Goal: Task Accomplishment & Management: Manage account settings

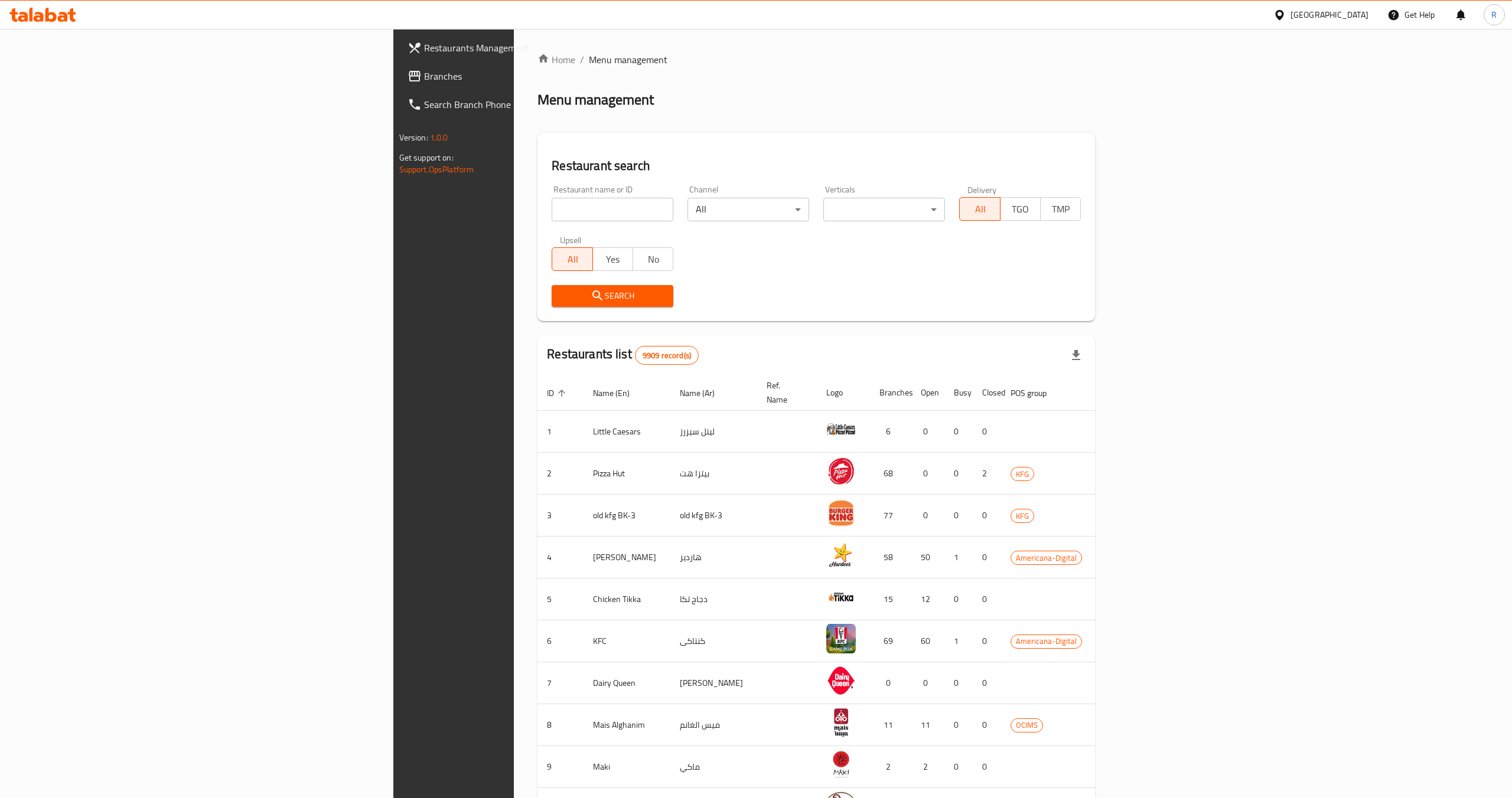
click at [1359, 11] on div "[GEOGRAPHIC_DATA]" at bounding box center [1330, 14] width 78 height 13
click at [1217, 277] on div "[GEOGRAPHIC_DATA]" at bounding box center [1240, 281] width 78 height 13
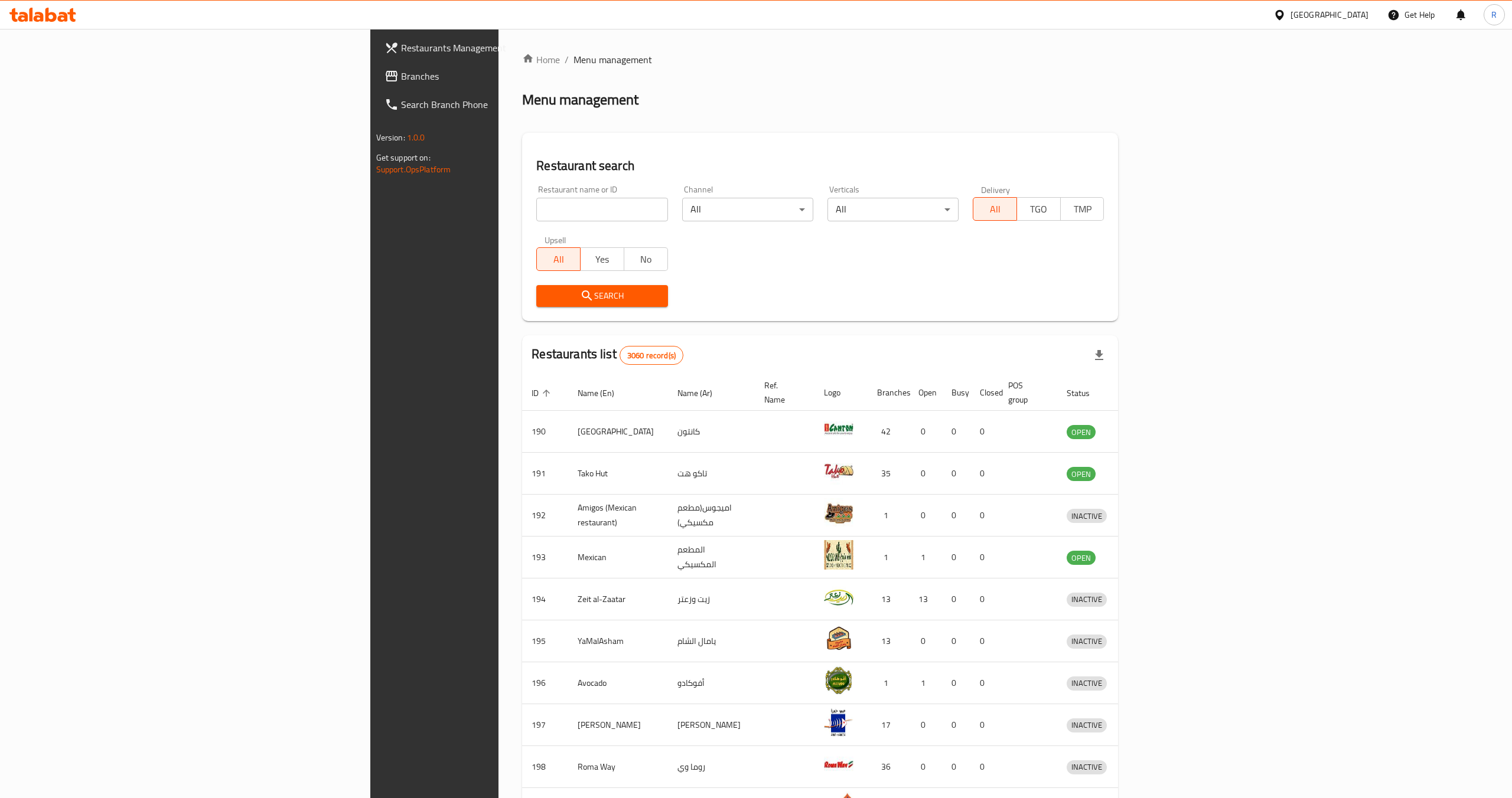
scroll to position [83, 0]
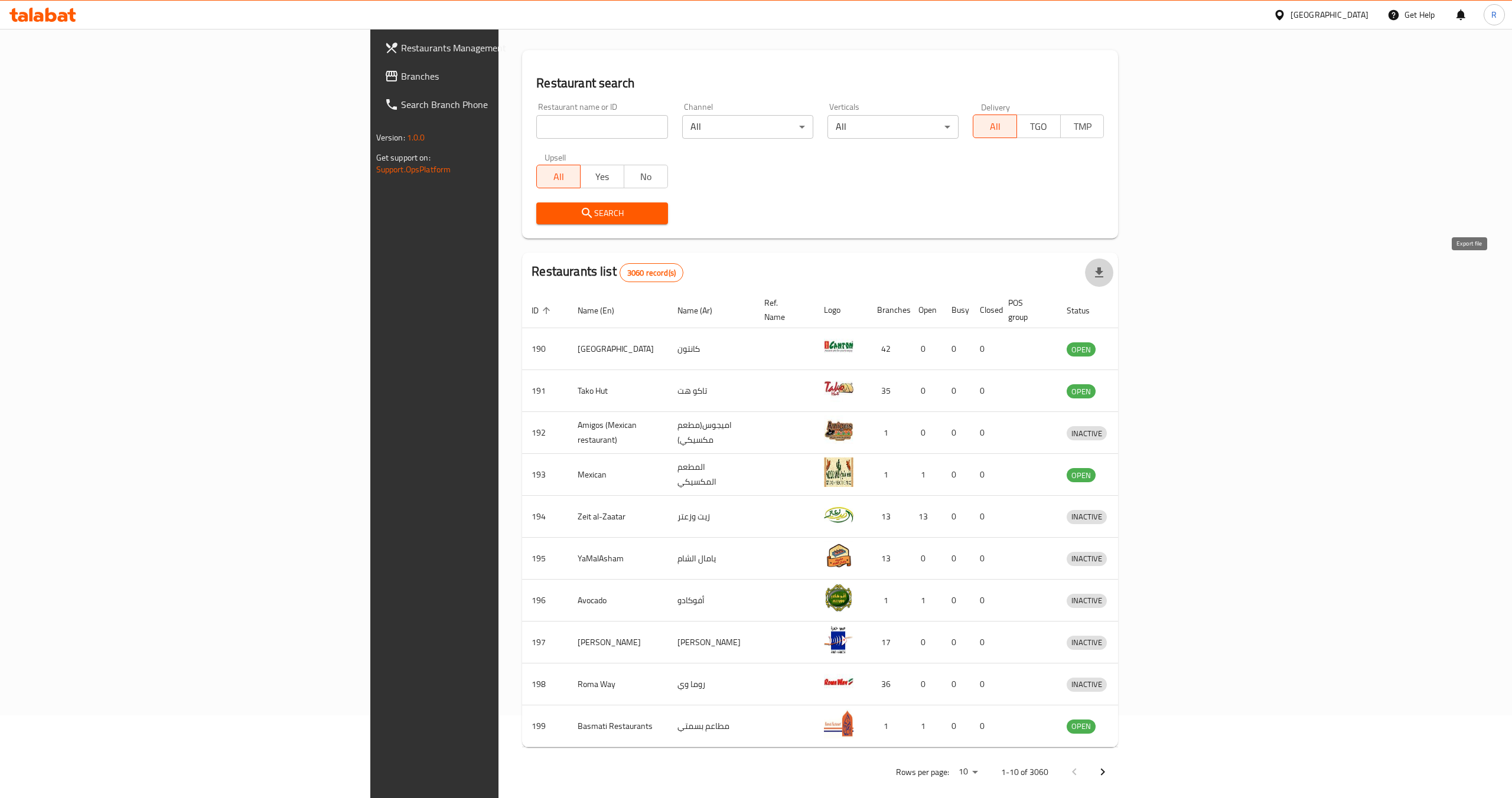
click at [1103, 273] on icon "button" at bounding box center [1099, 272] width 8 height 10
click at [543, 307] on icon "enhanced table" at bounding box center [546, 311] width 7 height 7
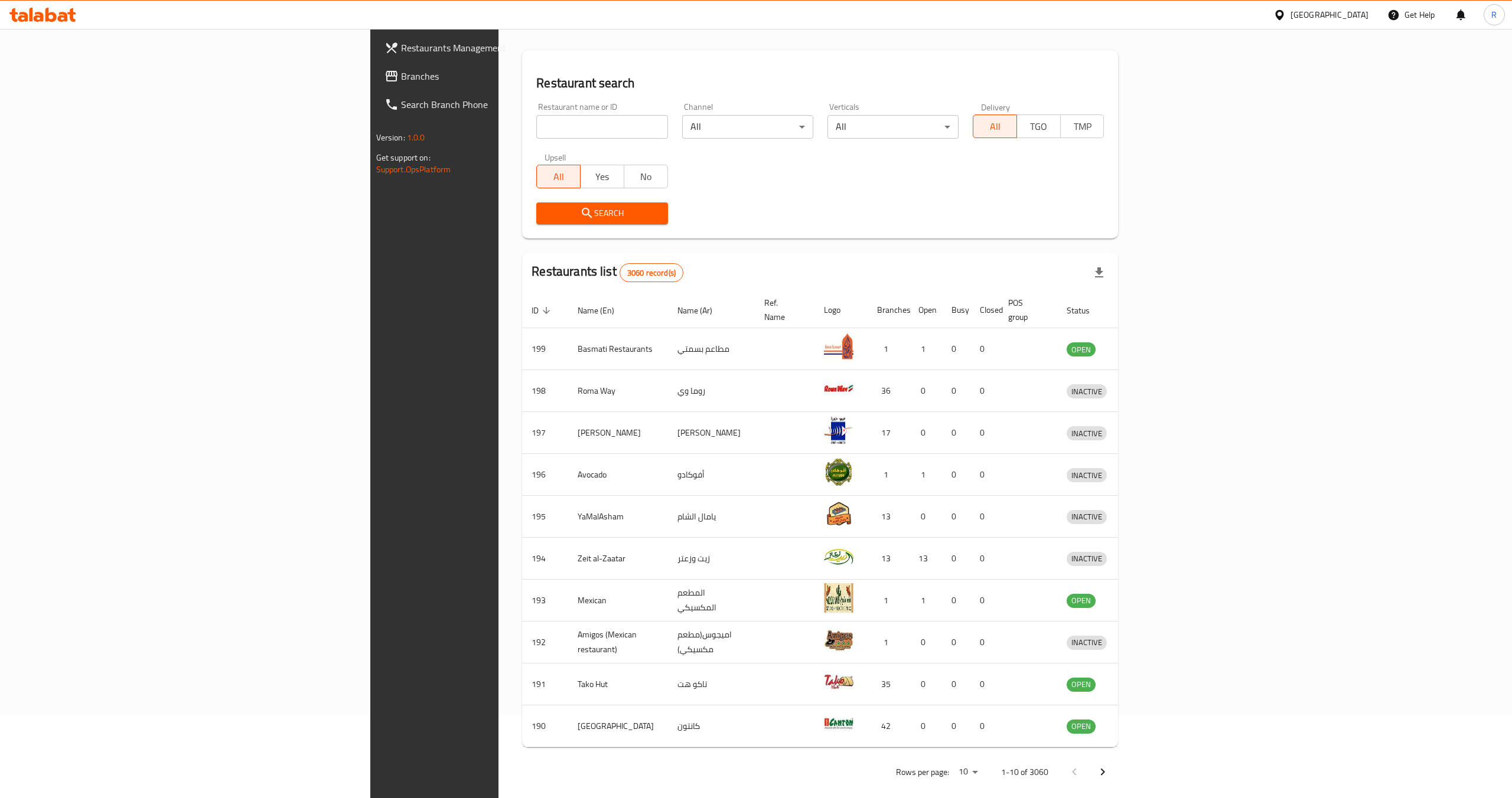
click at [543, 307] on icon "enhanced table" at bounding box center [546, 311] width 7 height 7
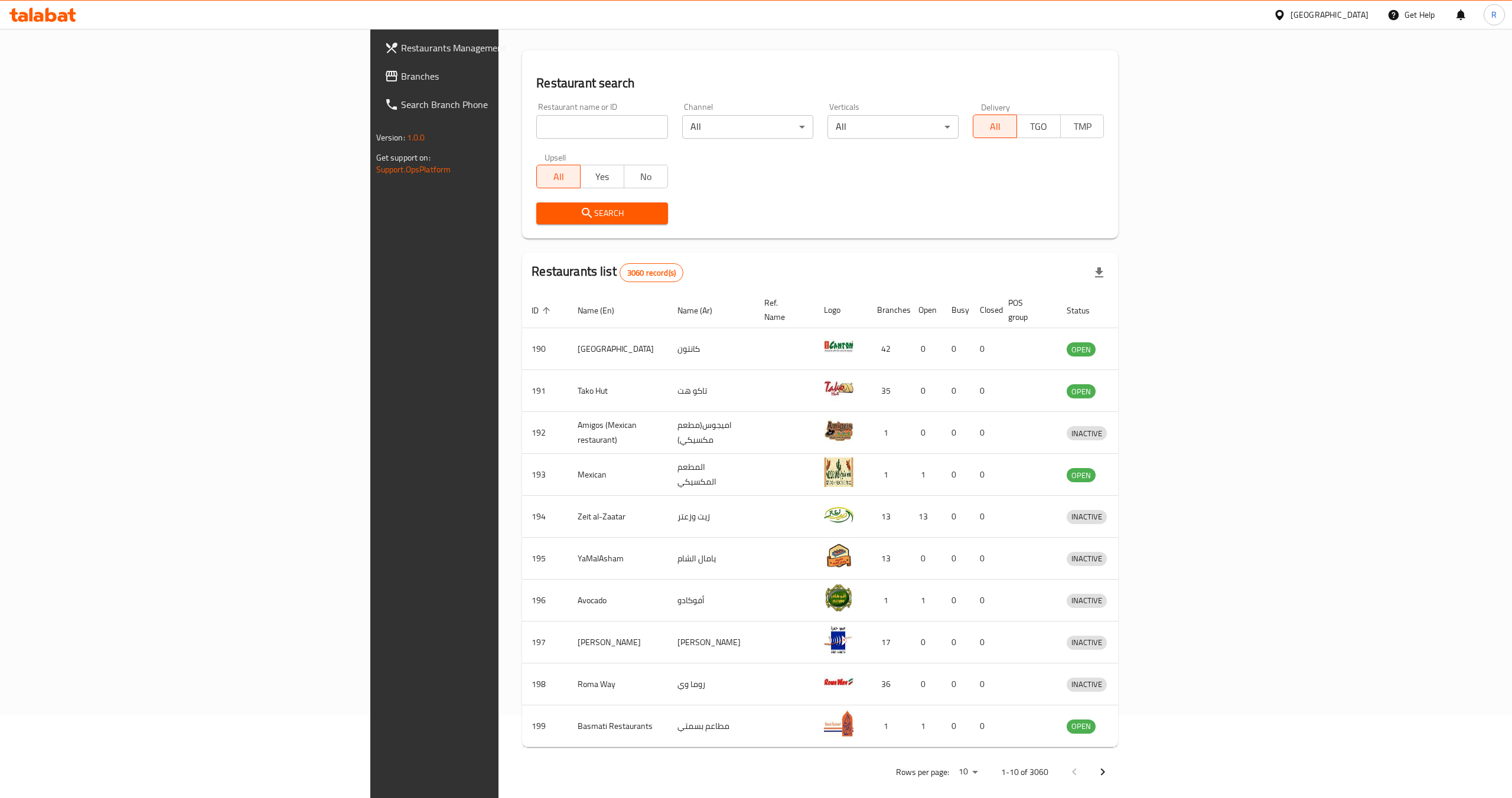
click at [543, 307] on icon "enhanced table" at bounding box center [546, 311] width 7 height 7
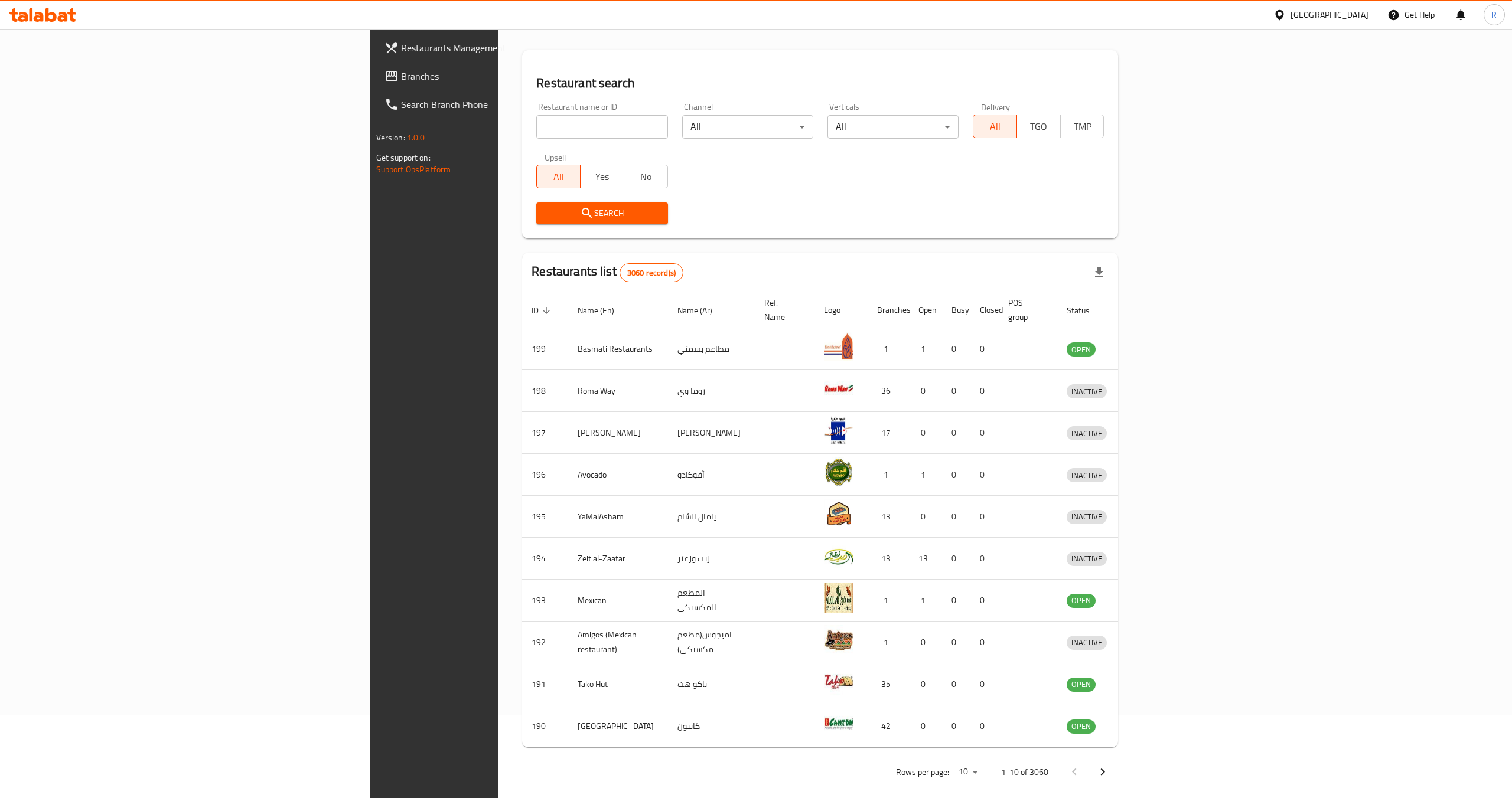
click at [1340, 715] on body "​ [GEOGRAPHIC_DATA] Get Help R Restaurants Management Branches Search Branch Ph…" at bounding box center [756, 330] width 1512 height 769
click at [1345, 774] on li "1000" at bounding box center [1345, 773] width 41 height 21
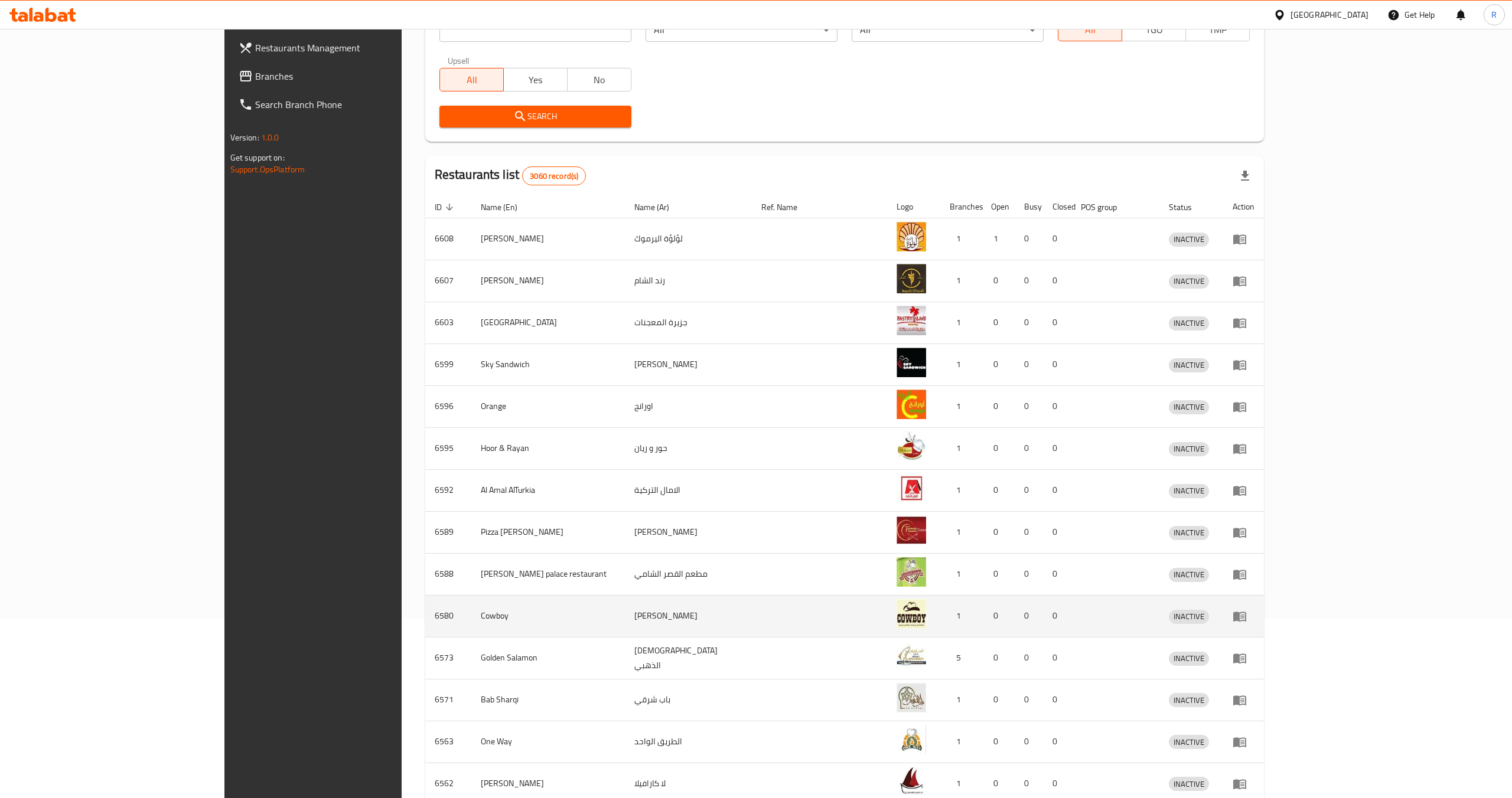
scroll to position [0, 0]
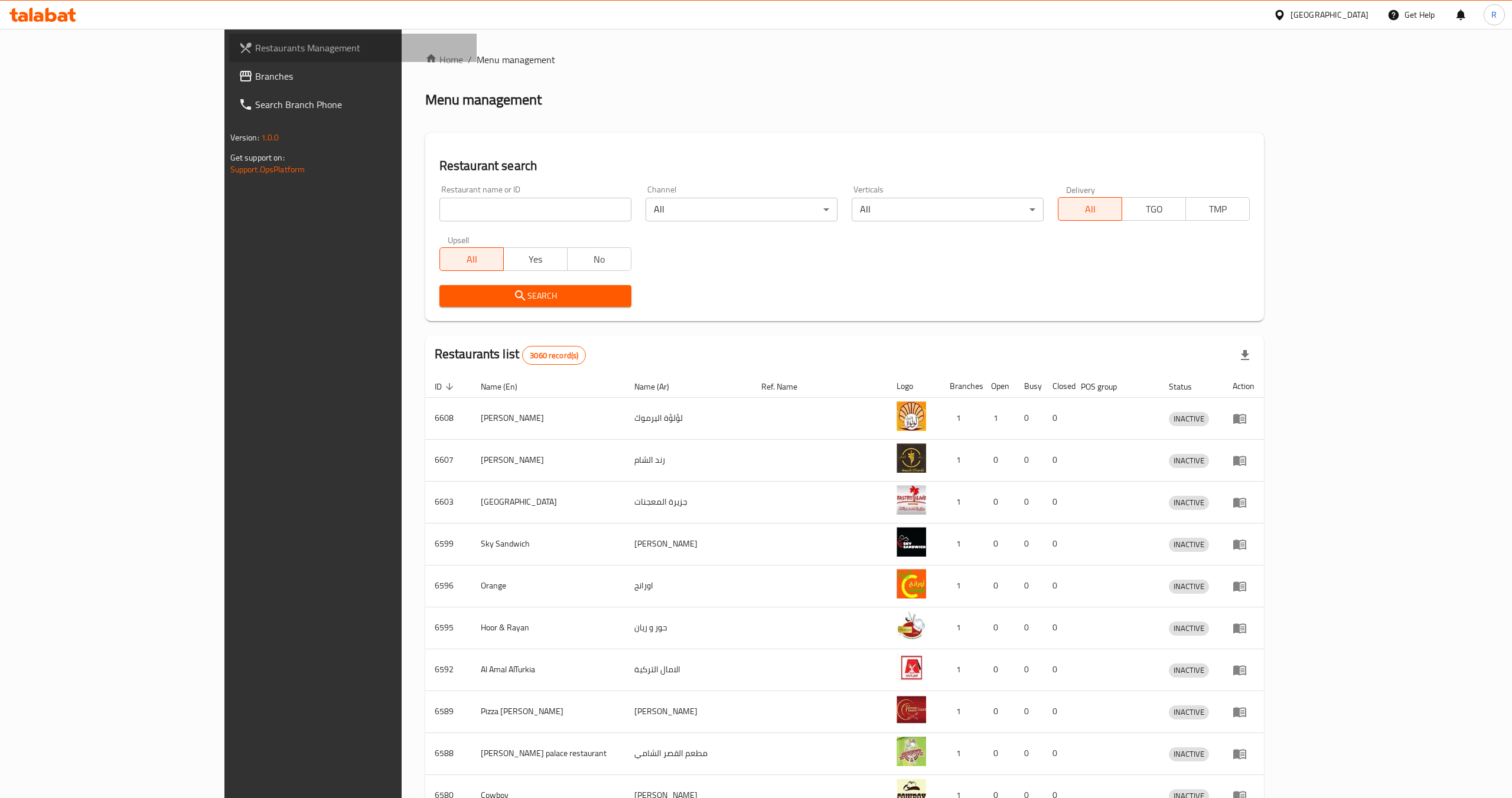
click at [256, 55] on span "Restaurants Management" at bounding box center [361, 48] width 212 height 14
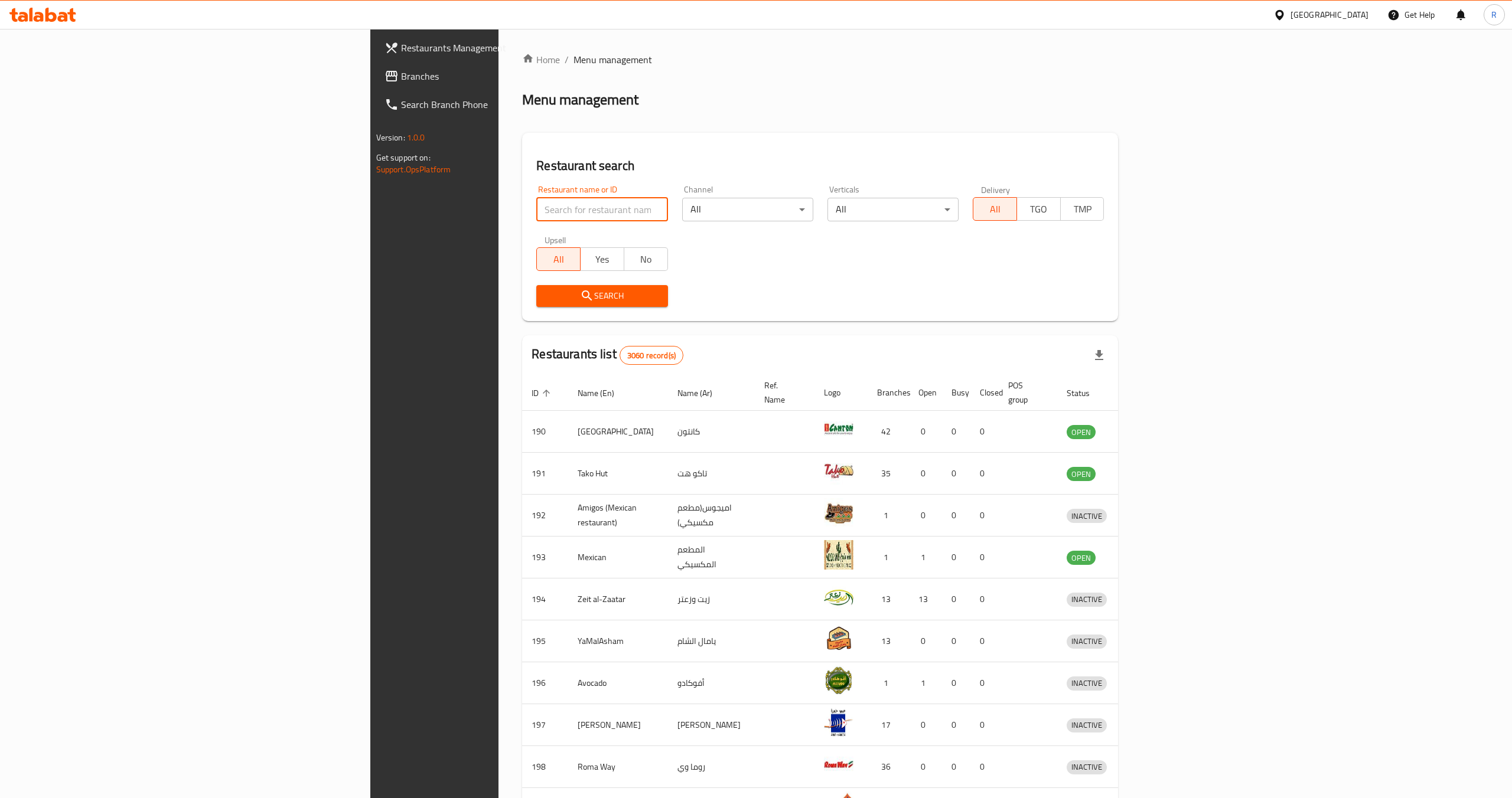
click at [537, 218] on input "search" at bounding box center [602, 210] width 131 height 24
paste input "مطعم اجيجا"
type input "مطعم اجيجا"
click button "Search" at bounding box center [602, 296] width 131 height 22
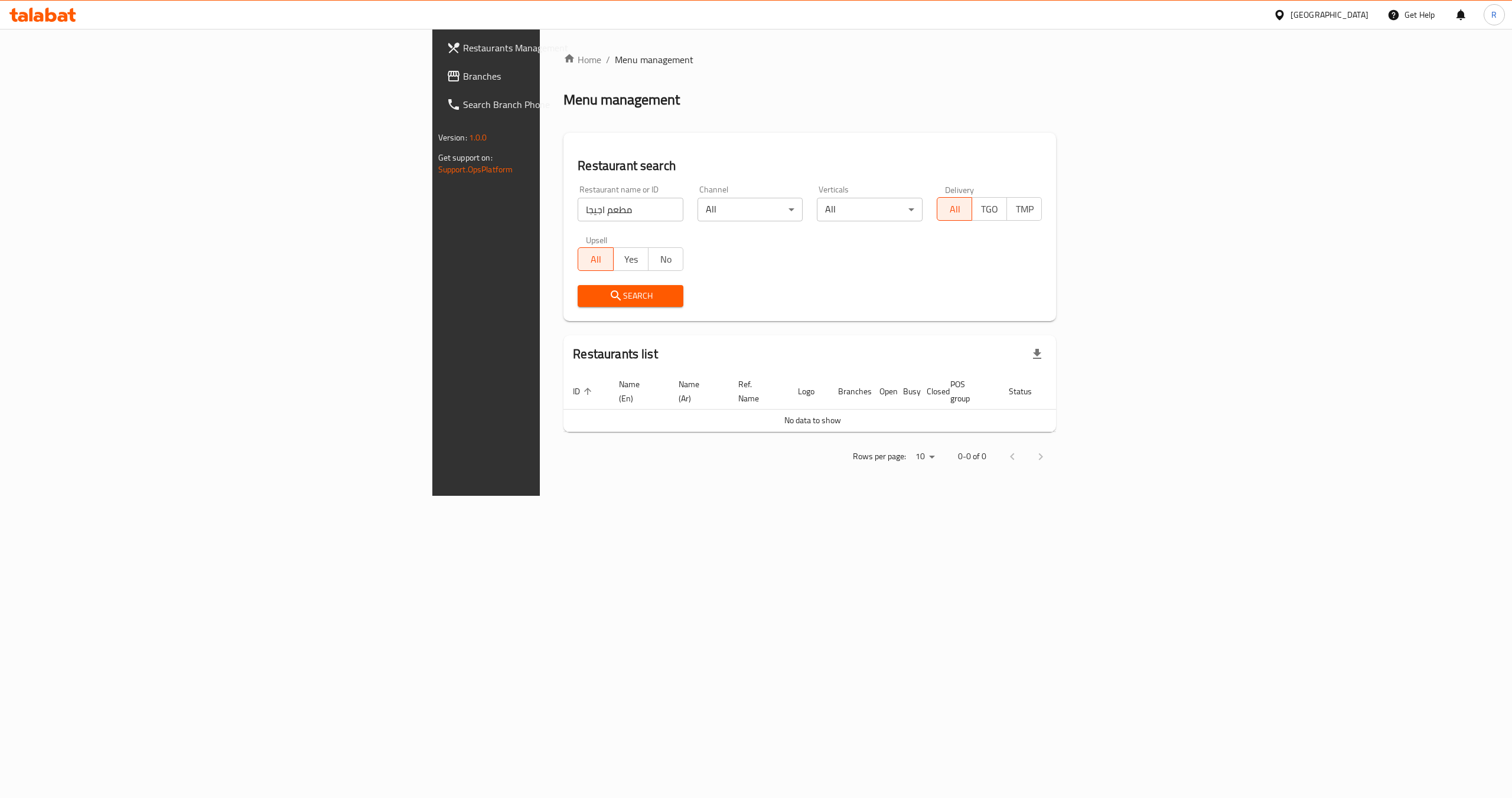
click at [1286, 20] on icon at bounding box center [1279, 15] width 12 height 12
click at [1220, 125] on div "[GEOGRAPHIC_DATA]" at bounding box center [1240, 121] width 78 height 13
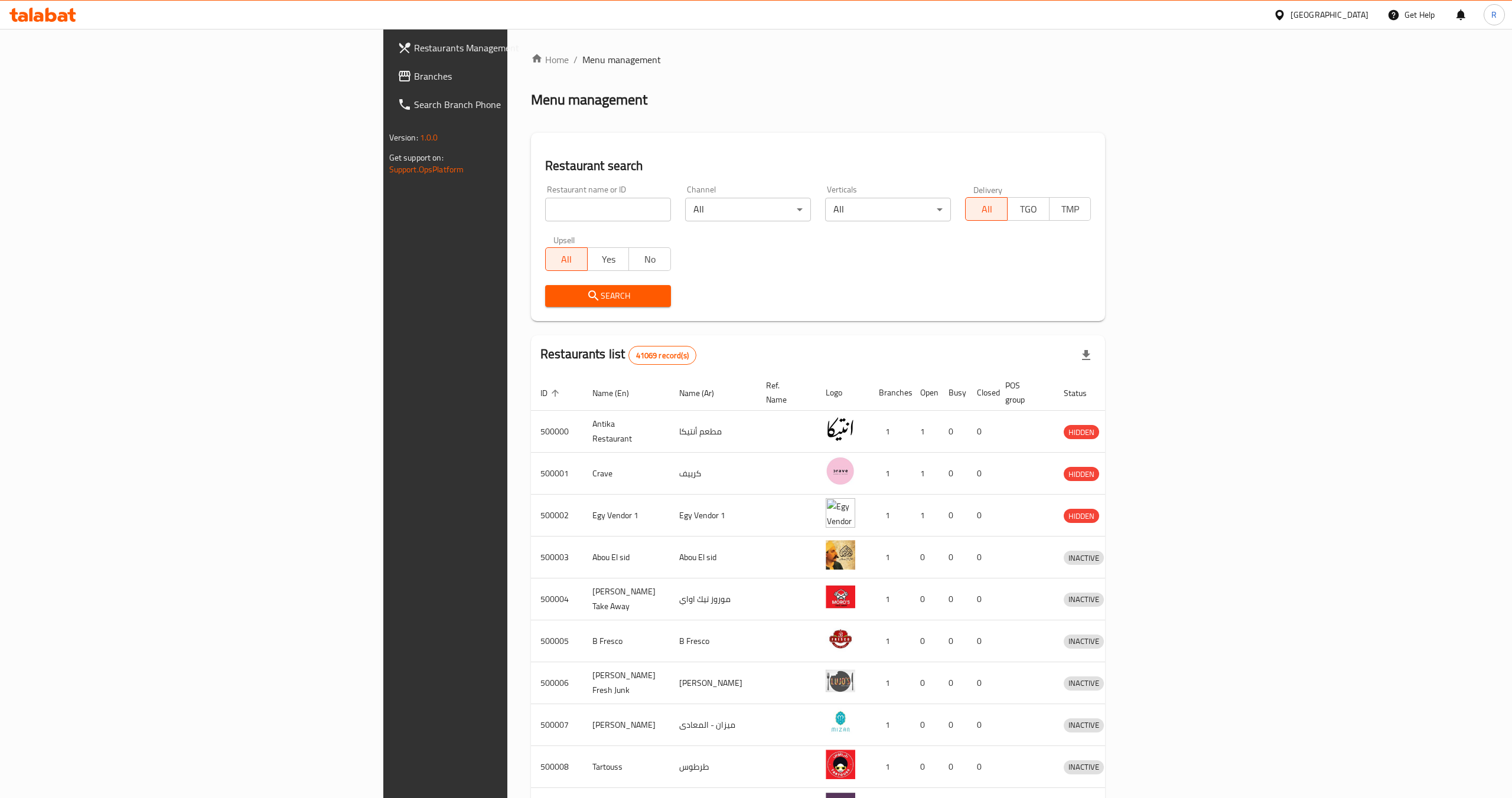
click at [545, 206] on input "search" at bounding box center [608, 210] width 126 height 24
paste input "مطعم اجيجا"
type input "مطعم اجيجا"
click button "Search" at bounding box center [608, 296] width 126 height 22
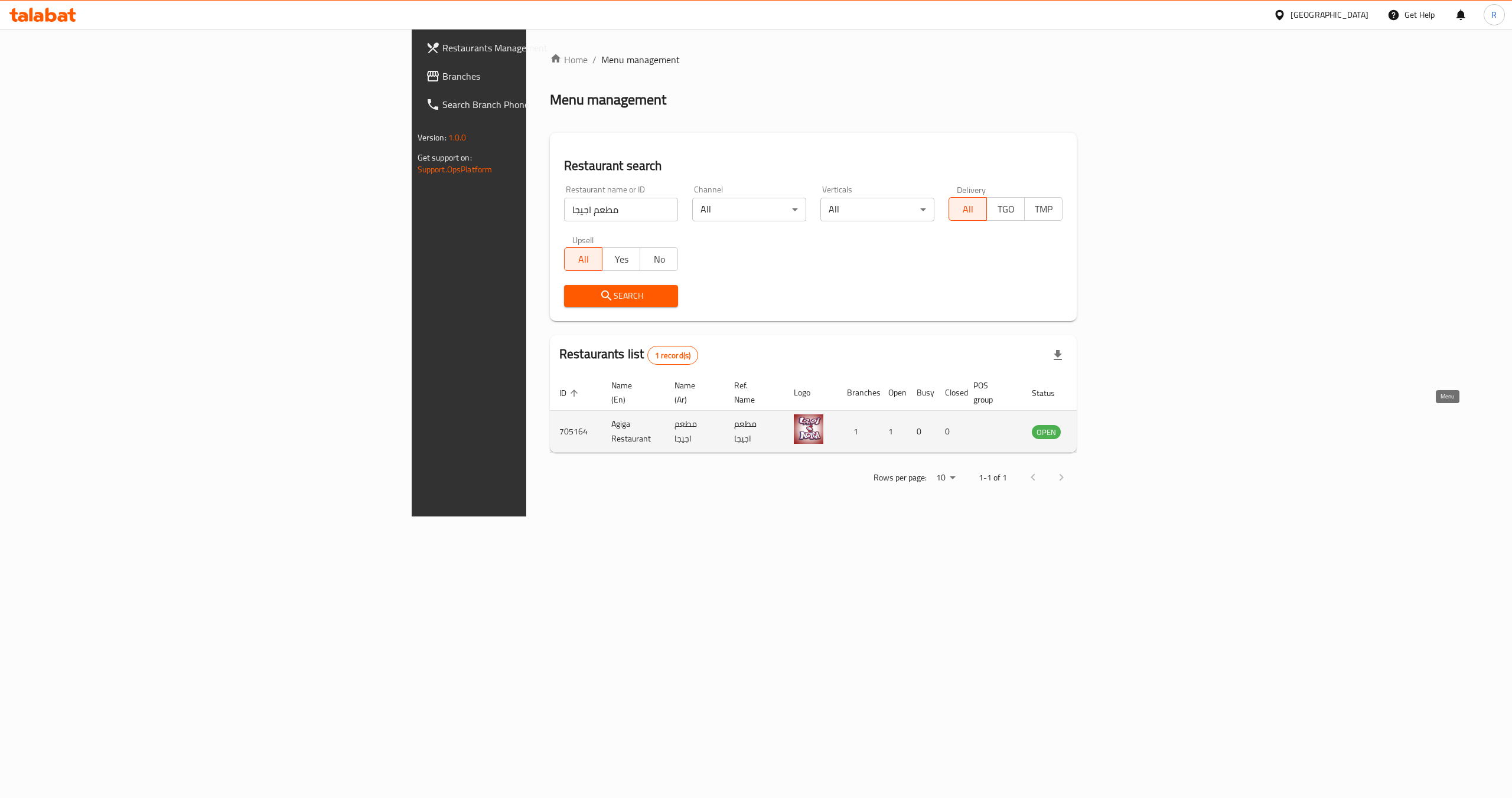
click at [1108, 425] on icon "enhanced table" at bounding box center [1101, 432] width 14 height 14
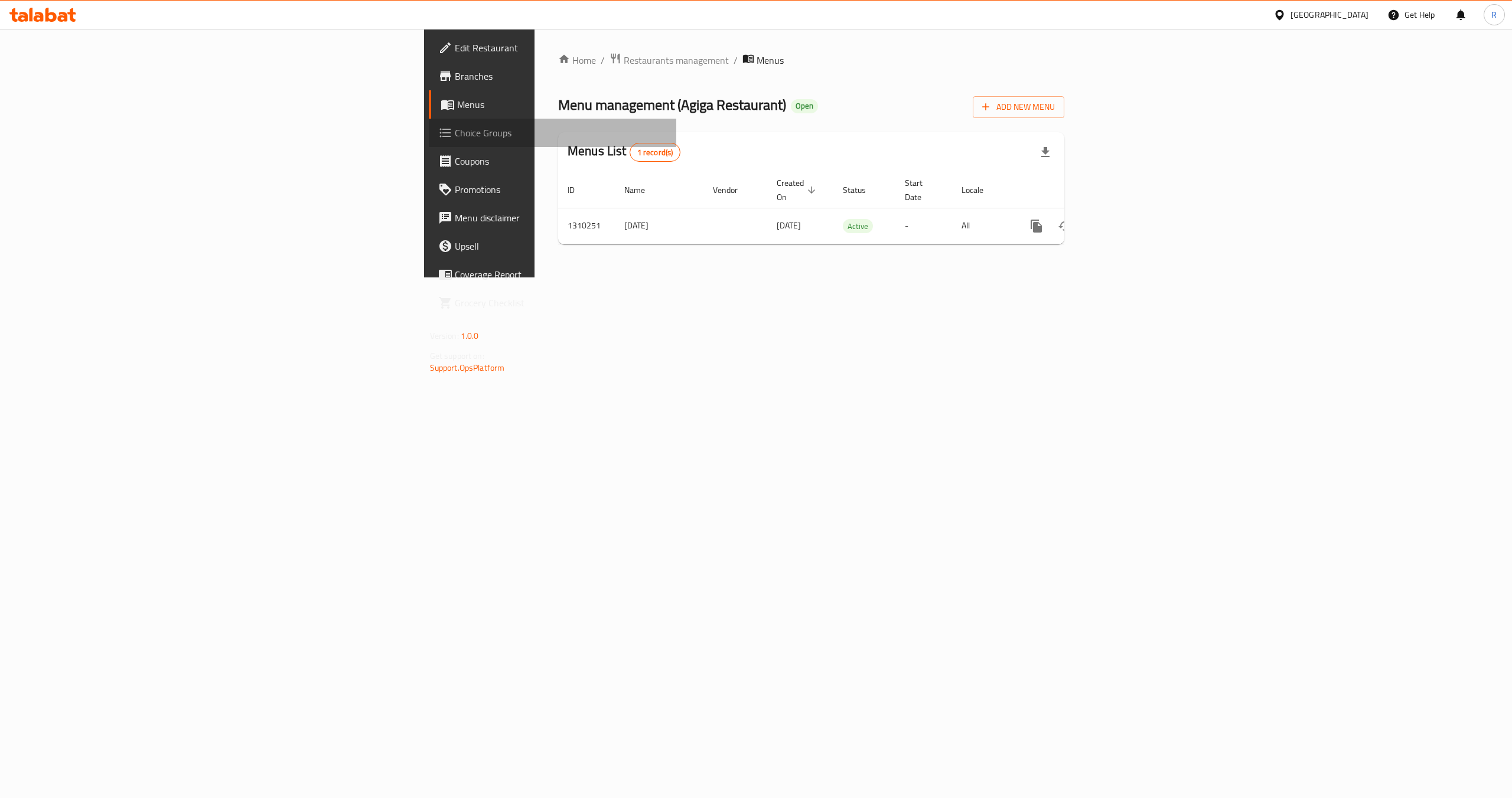
click at [455, 138] on span "Choice Groups" at bounding box center [560, 133] width 212 height 14
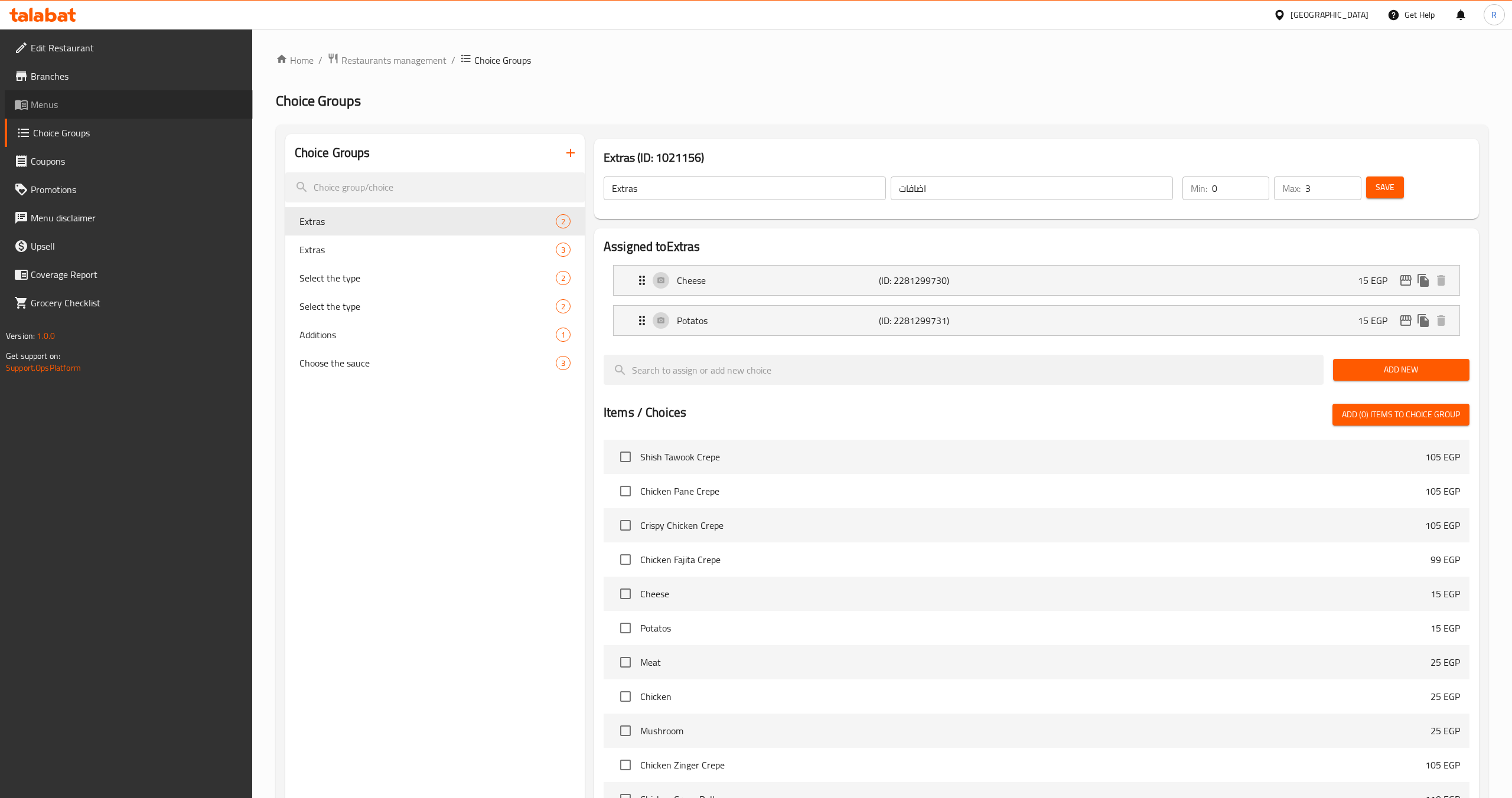
click at [50, 100] on span "Menus" at bounding box center [137, 105] width 212 height 14
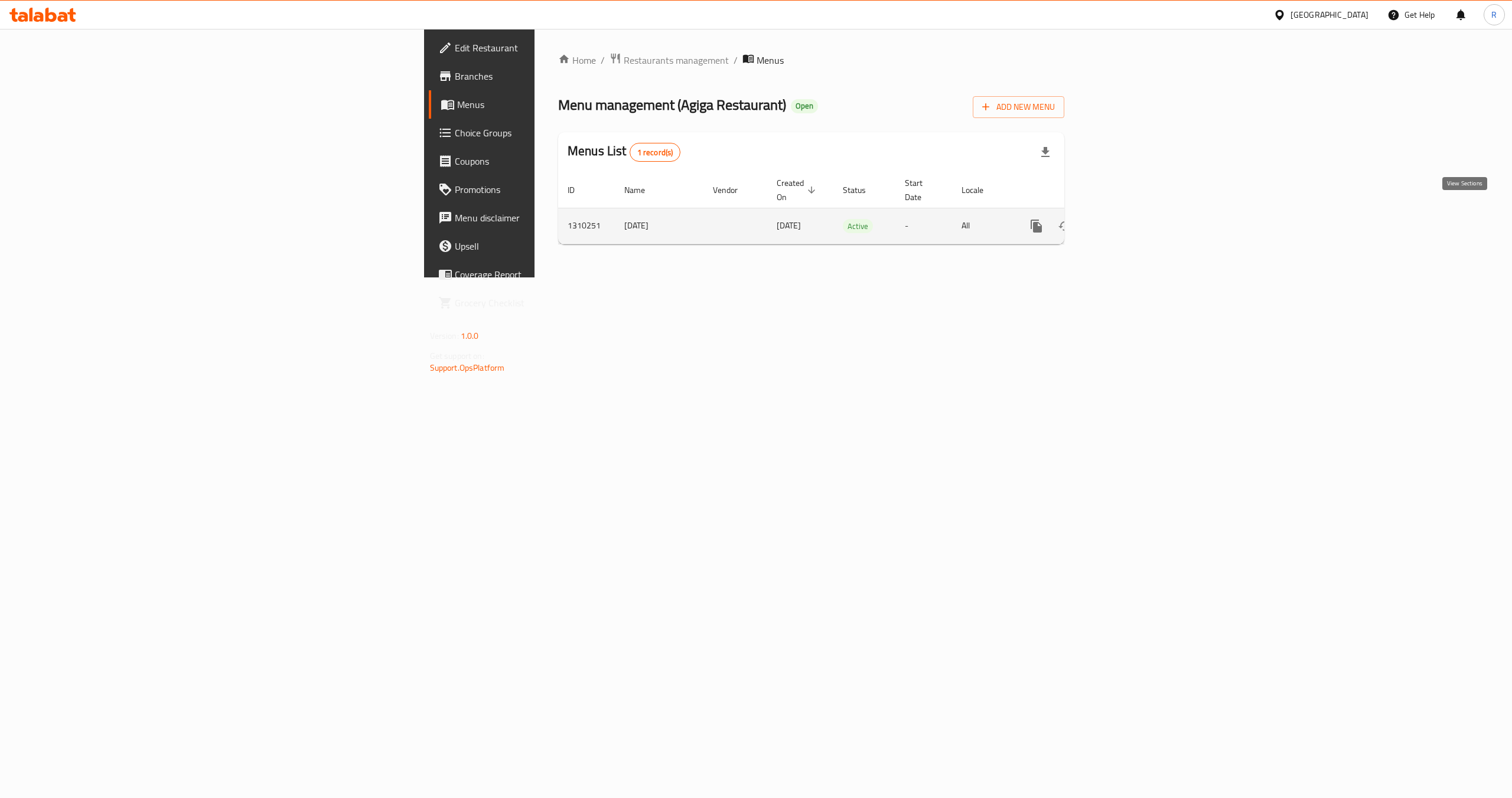
click at [1129, 219] on icon "enhanced table" at bounding box center [1122, 226] width 14 height 14
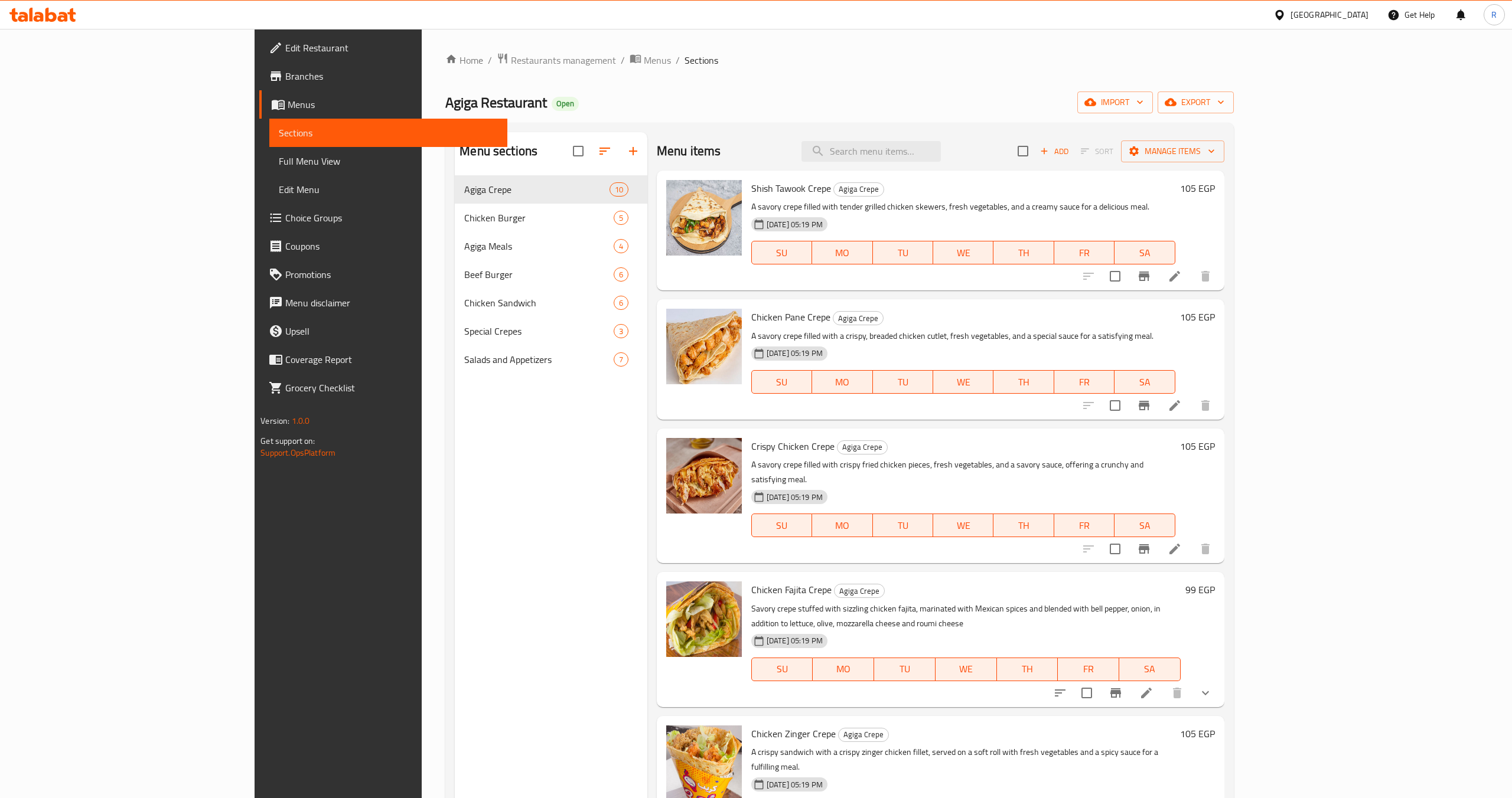
click at [278, 162] on span "Full Menu View" at bounding box center [388, 161] width 219 height 14
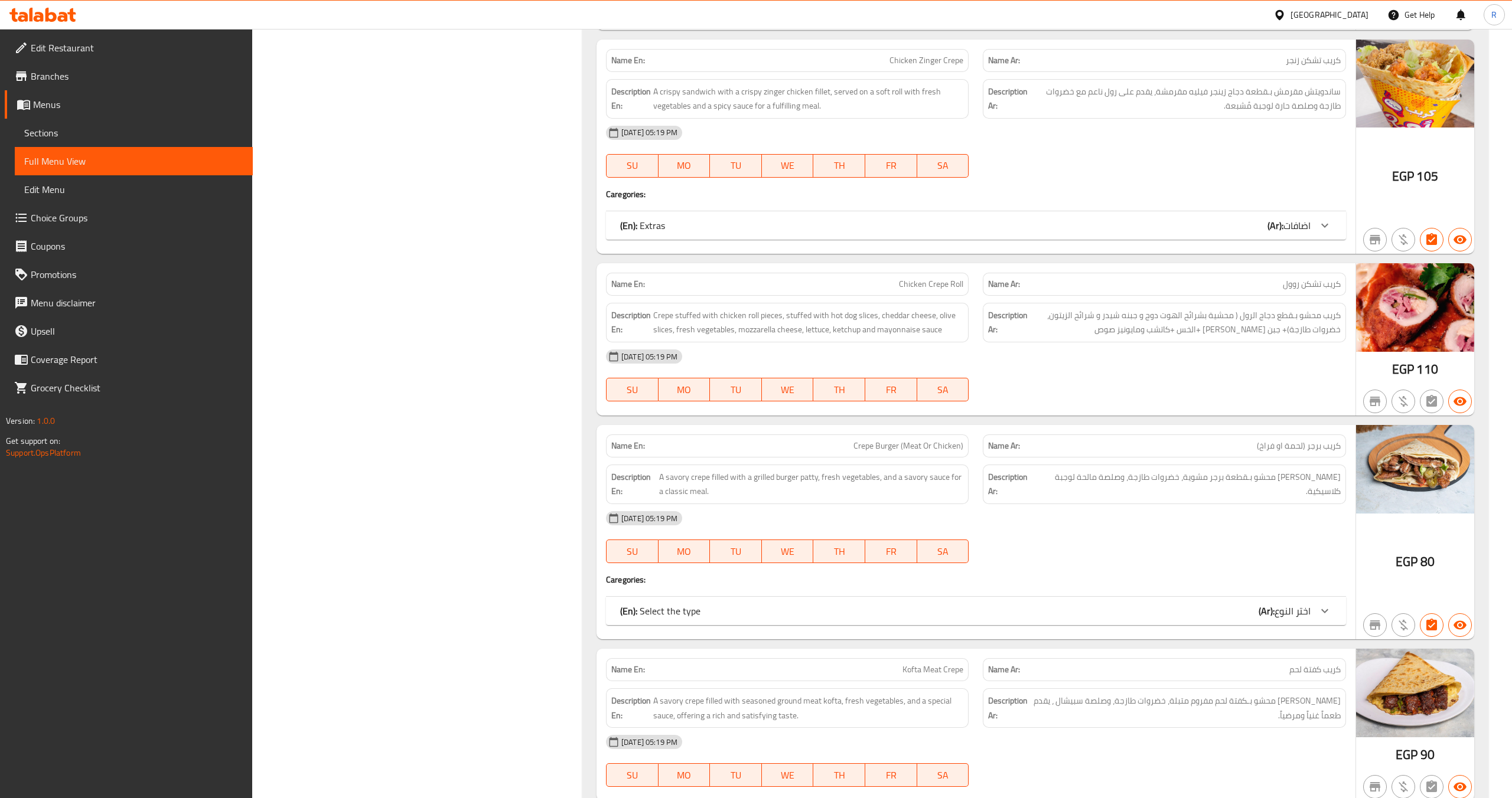
scroll to position [918, 0]
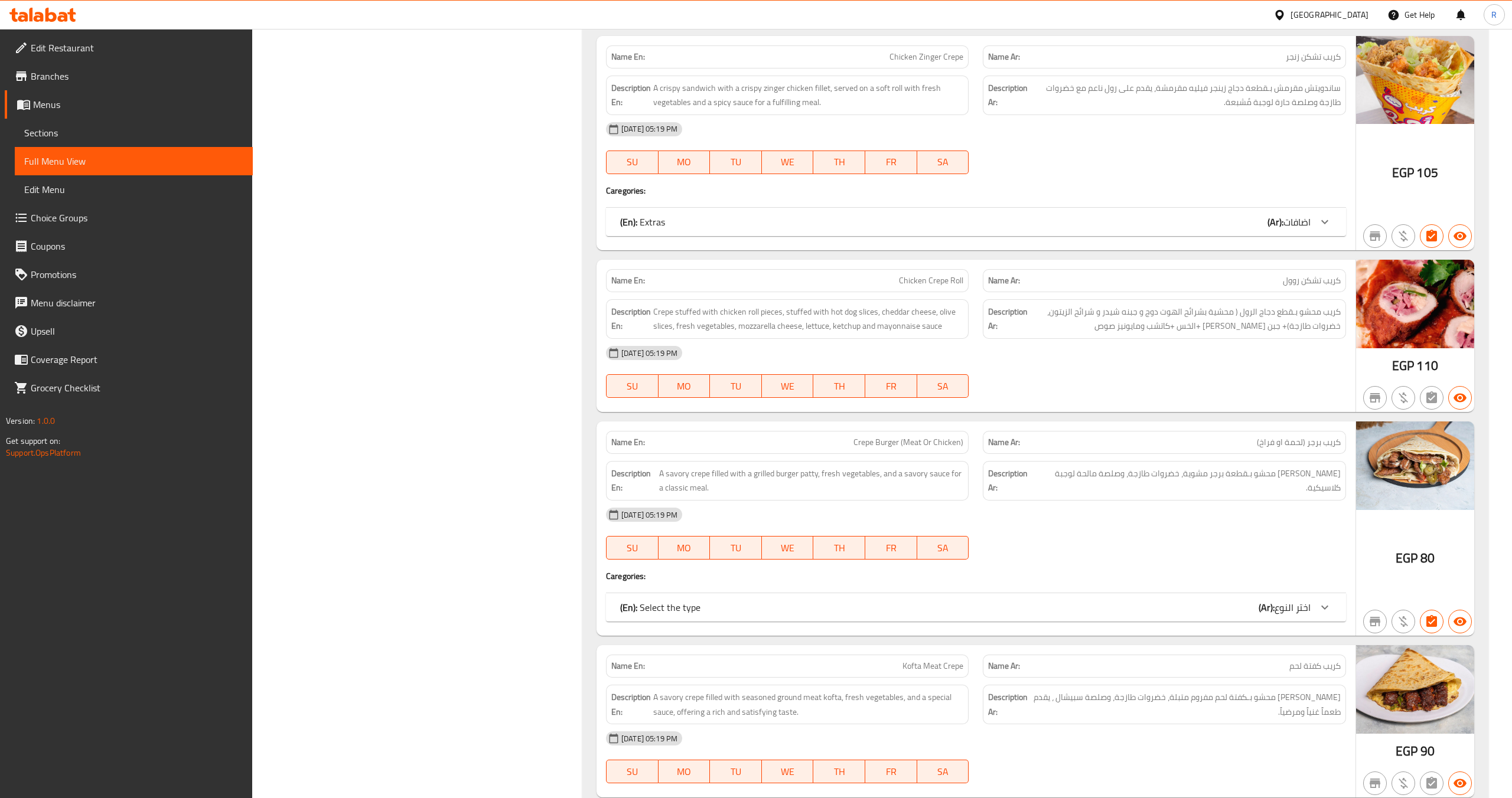
click at [1324, 608] on icon at bounding box center [1324, 608] width 14 height 14
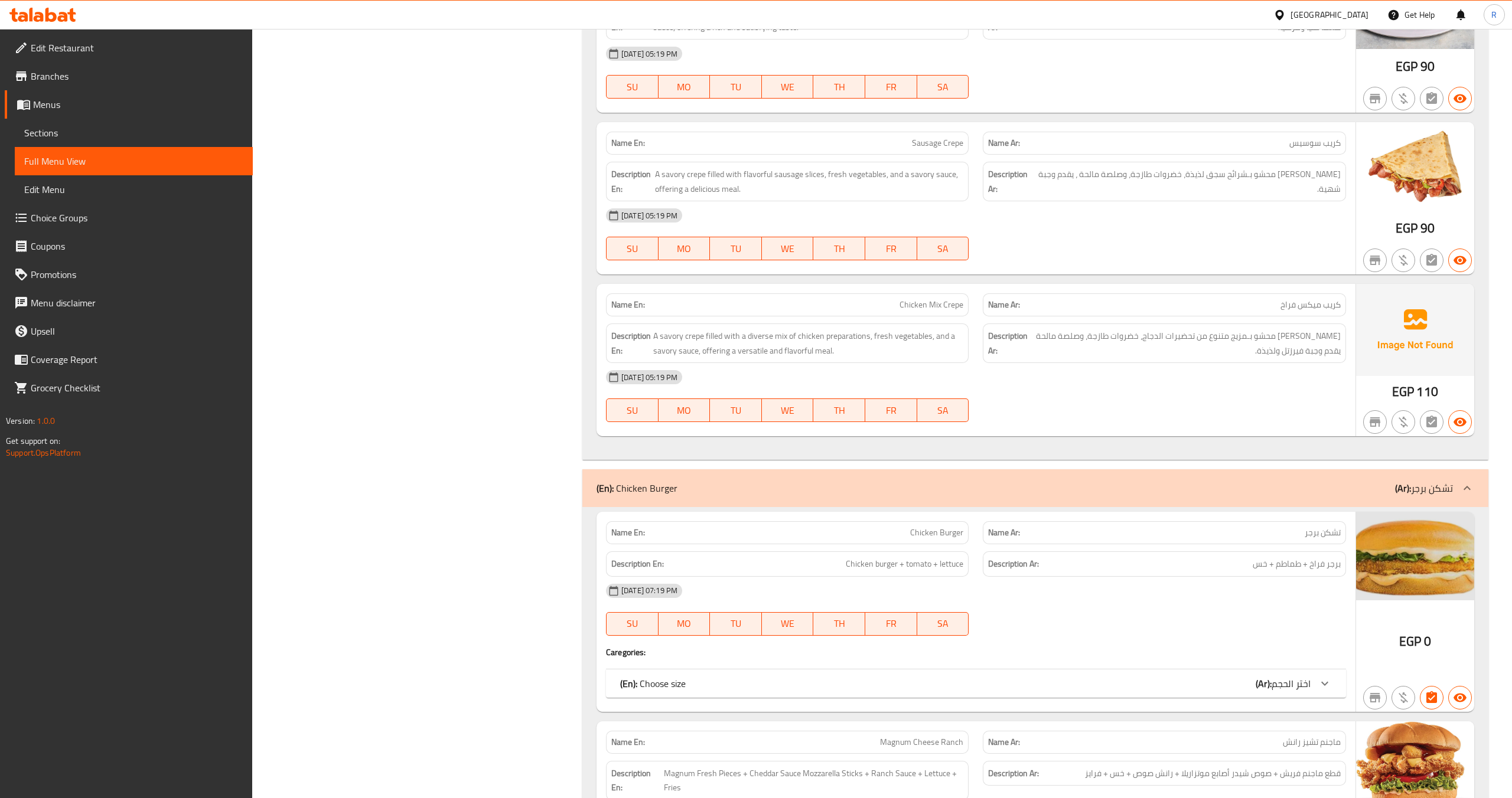
scroll to position [1736, 0]
click at [1192, 687] on div "(En): Choose size (Ar): اختر الحجم" at bounding box center [966, 682] width 691 height 14
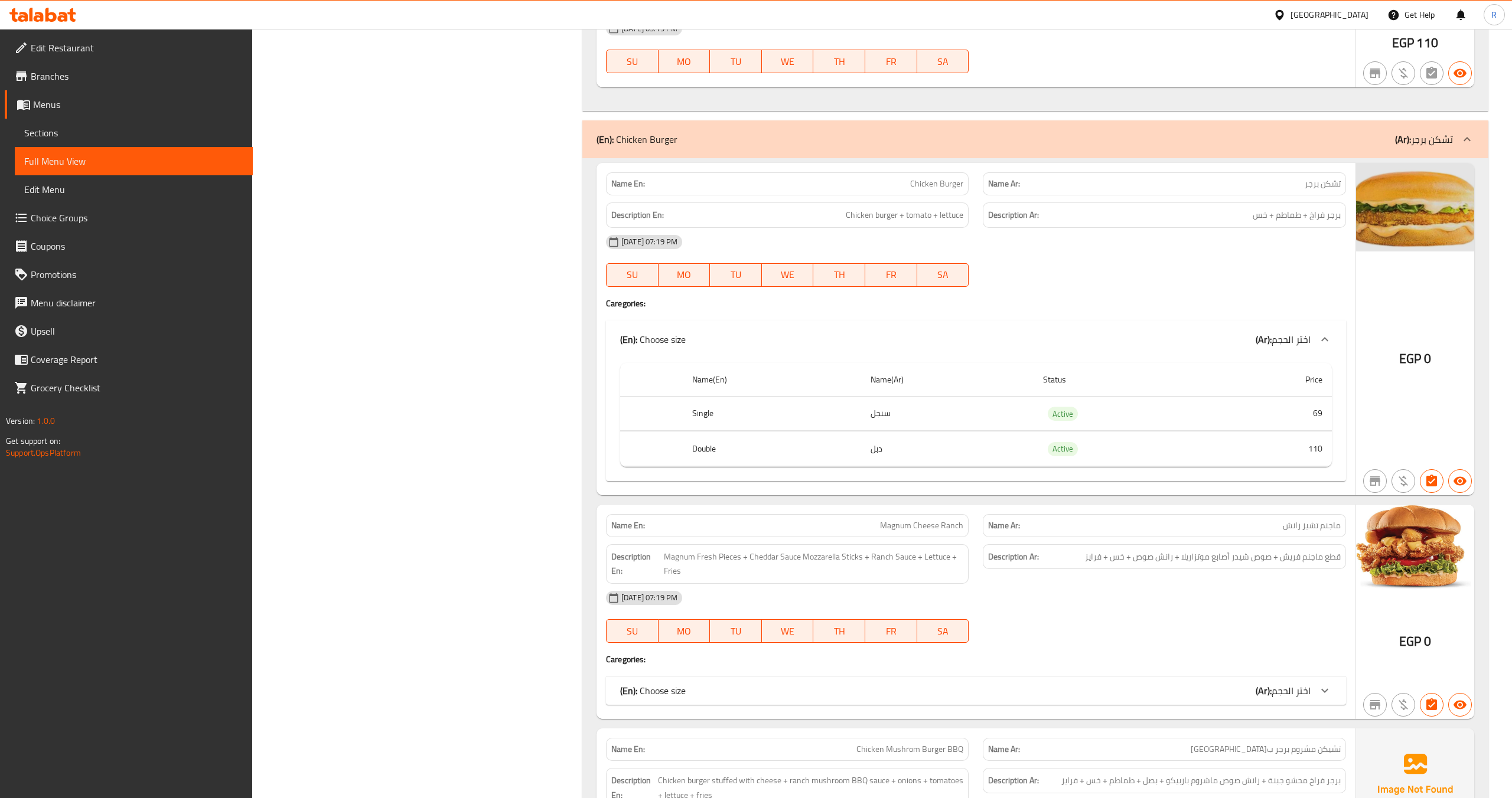
scroll to position [2087, 0]
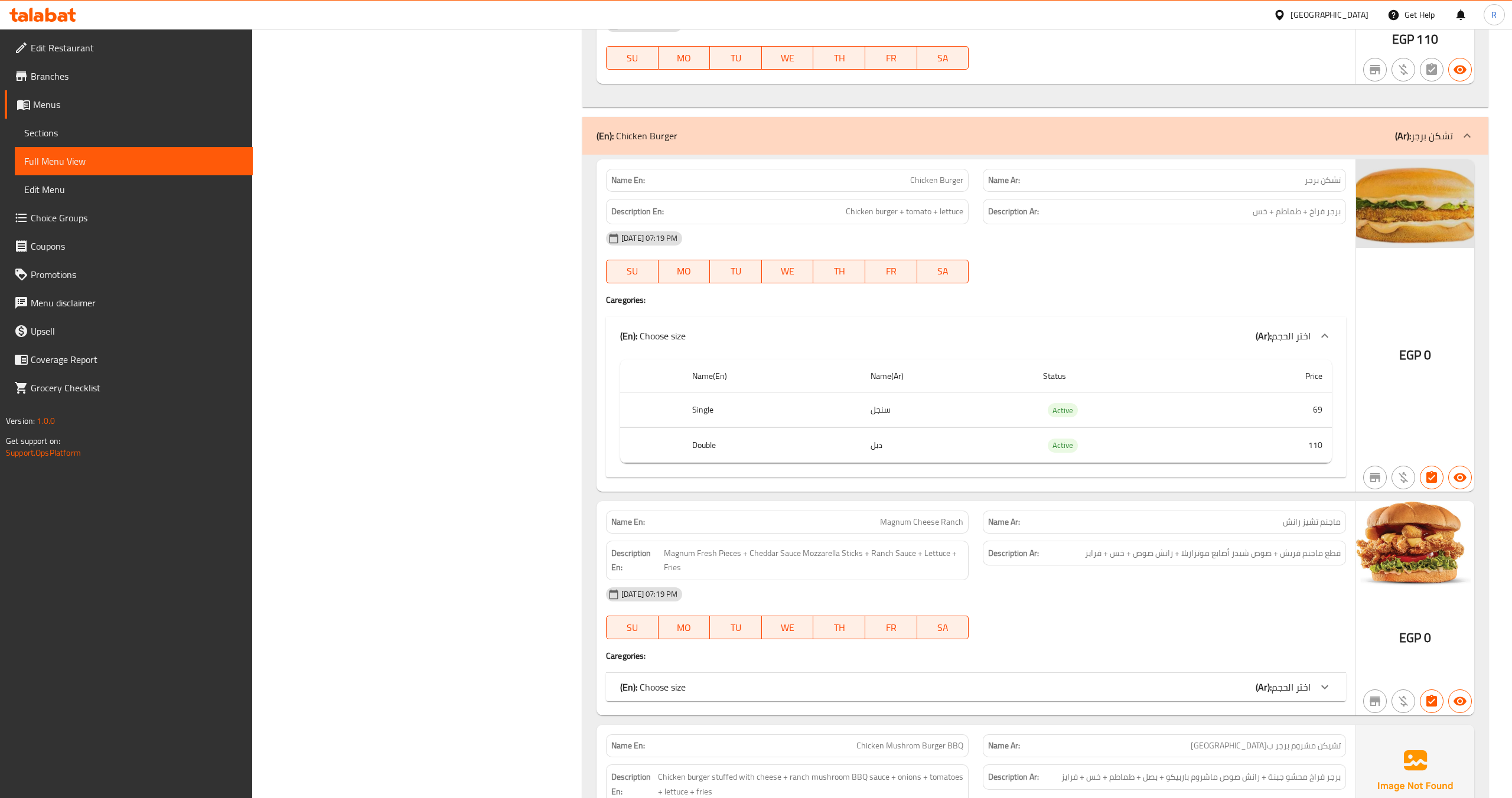
click at [1293, 664] on div "Name En: Magnum Cheese Ranch Name Ar: ماجنم تشيز رانش Description En: Magnum Fr…" at bounding box center [975, 608] width 759 height 214
click at [1289, 689] on span "اختر الحجم" at bounding box center [1291, 687] width 39 height 18
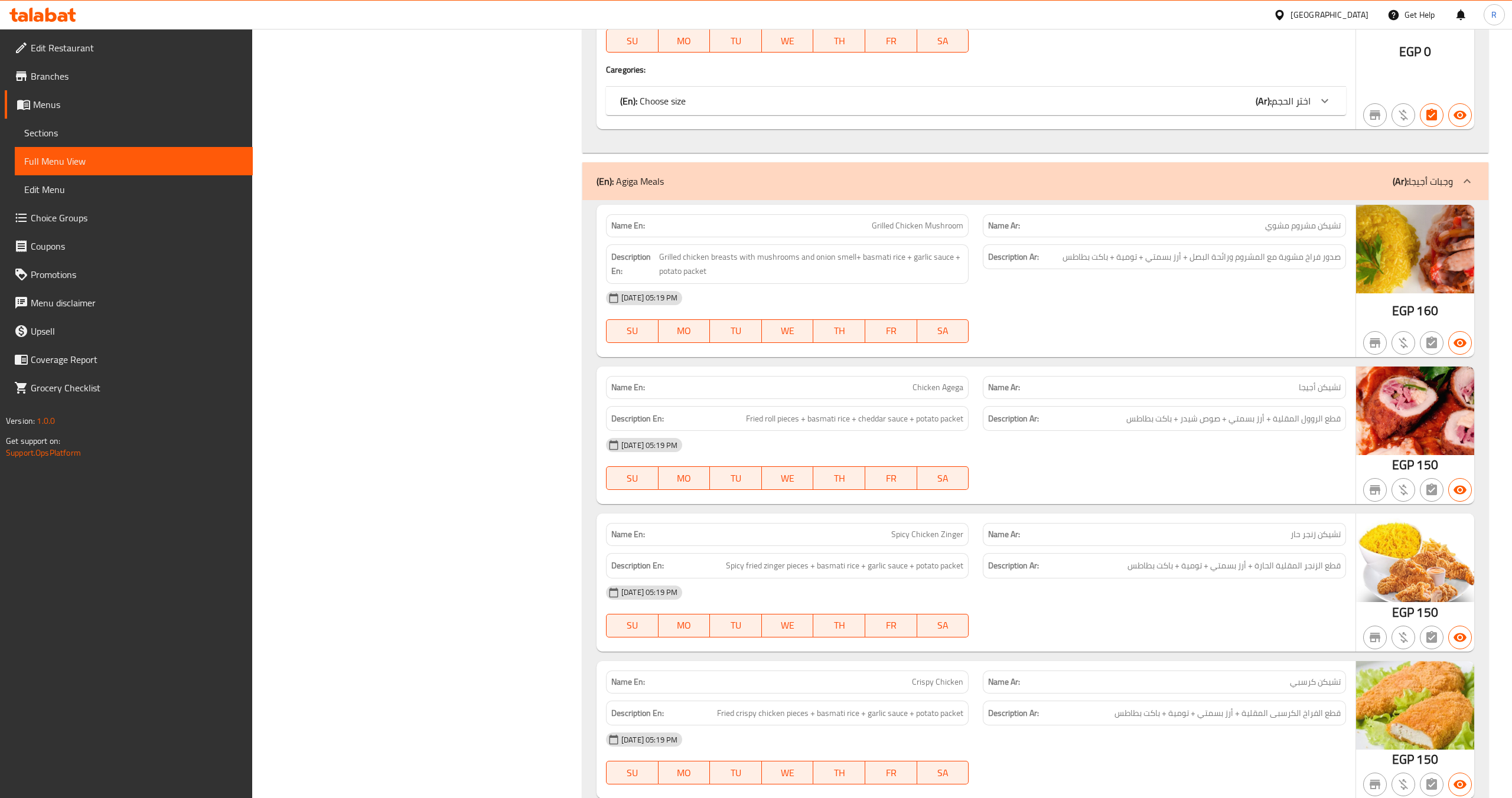
scroll to position [3479, 0]
